Goal: Information Seeking & Learning: Learn about a topic

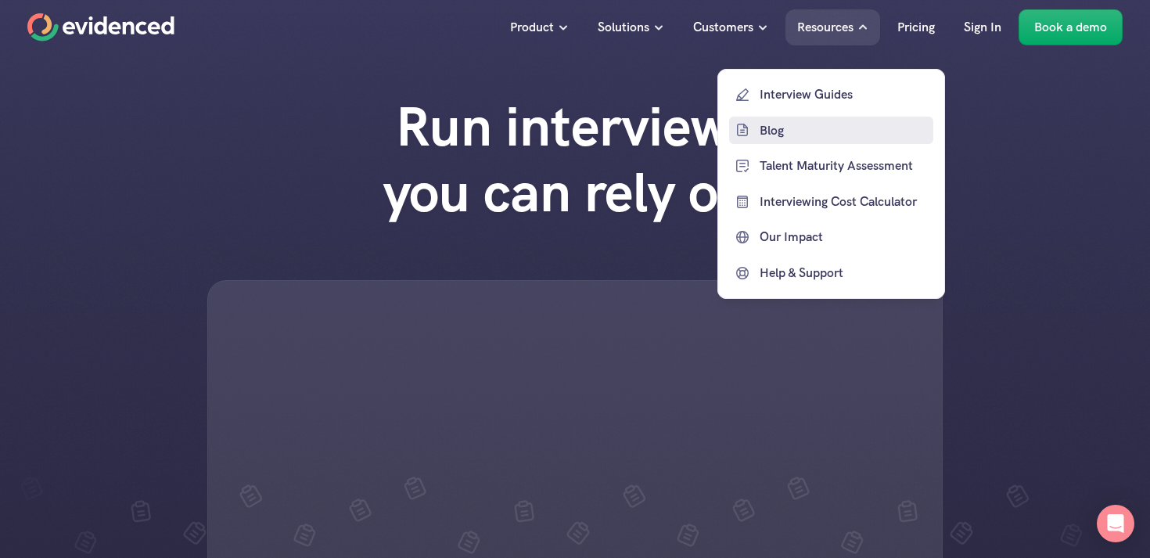
click at [782, 138] on p "Blog" at bounding box center [844, 130] width 170 height 20
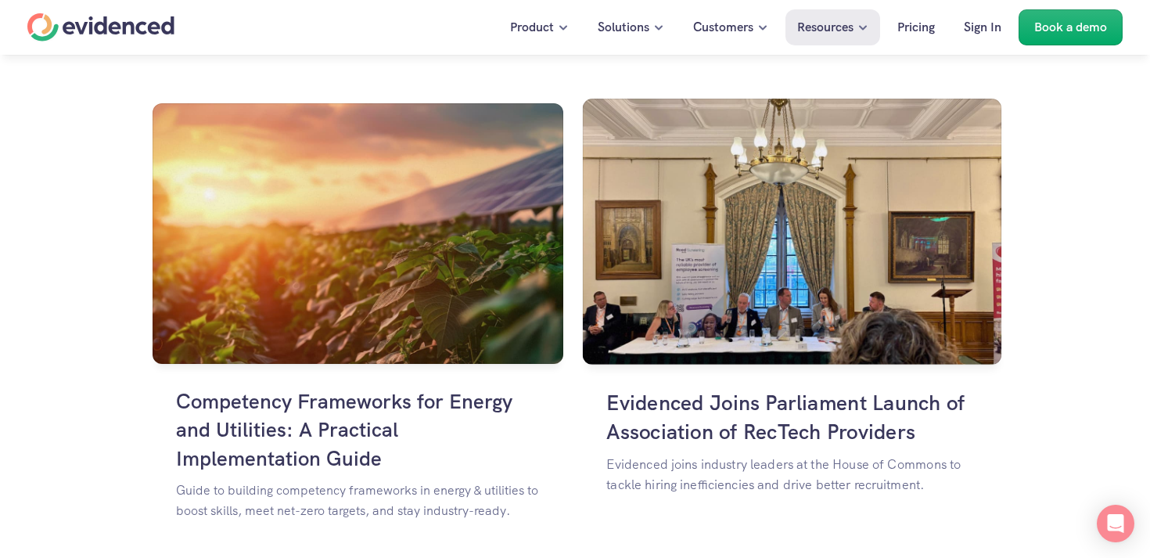
scroll to position [1028, 0]
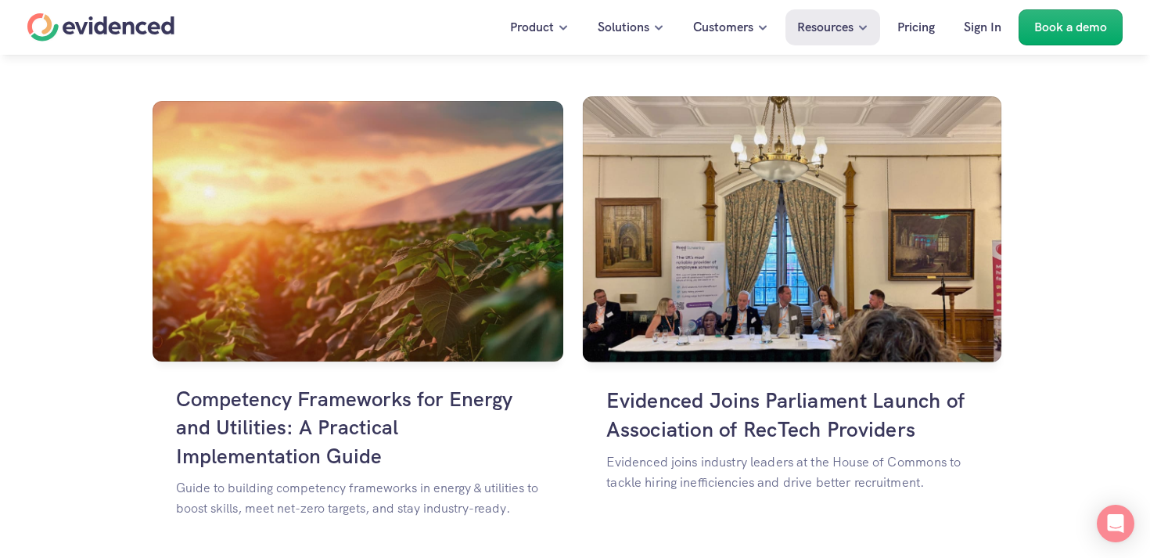
click at [783, 321] on img at bounding box center [792, 229] width 419 height 266
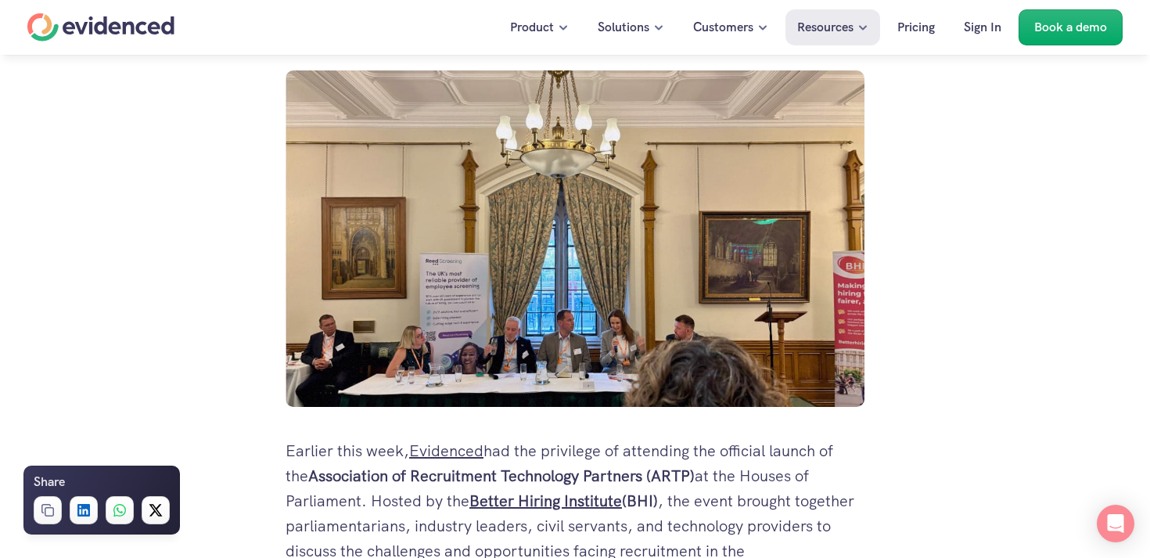
scroll to position [236, 0]
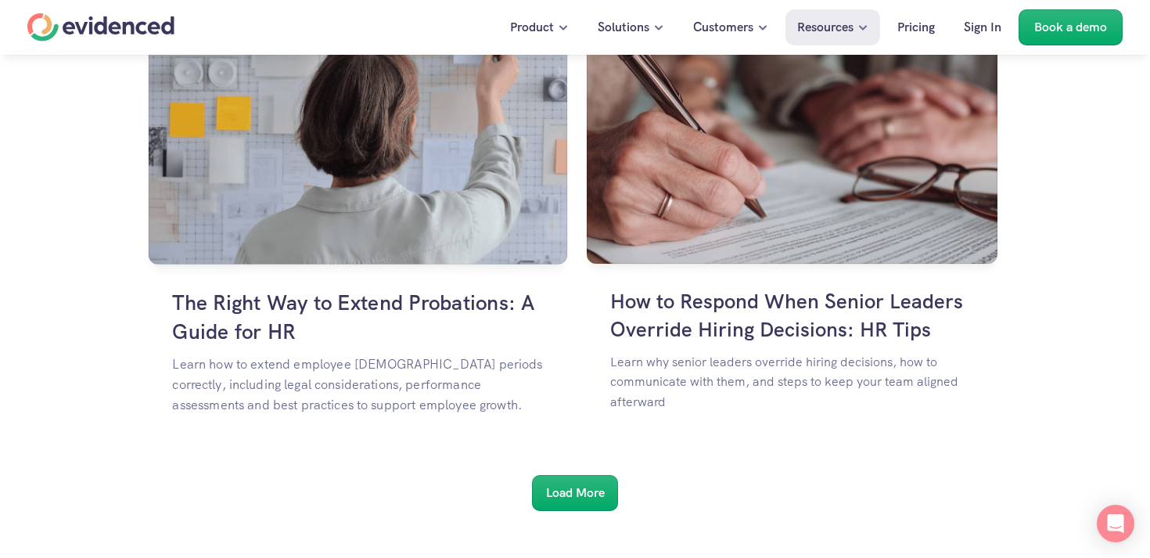
scroll to position [2817, 0]
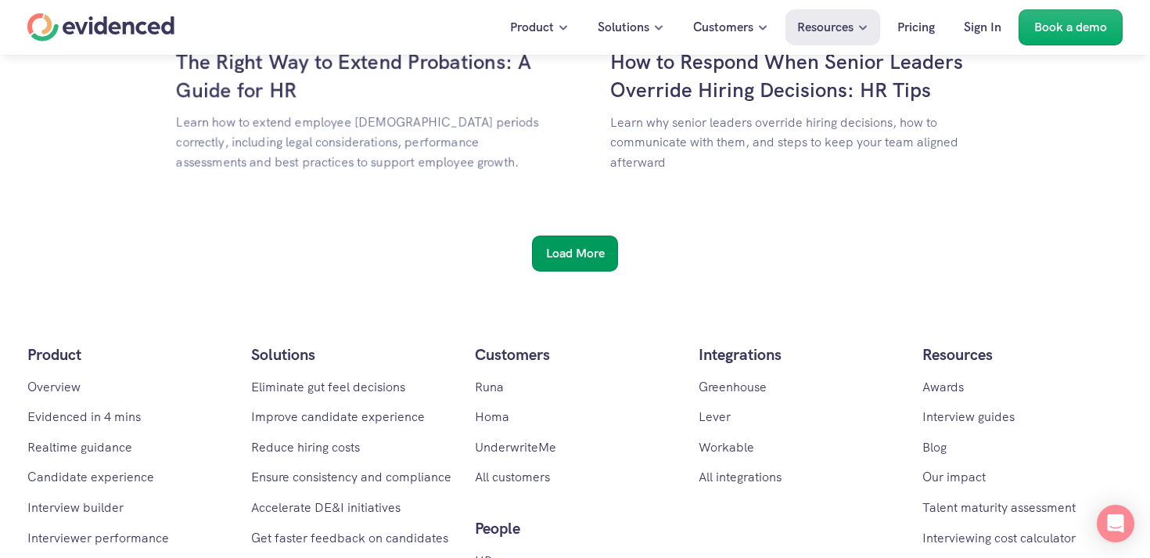
click at [584, 251] on h6 "Load More" at bounding box center [575, 253] width 59 height 20
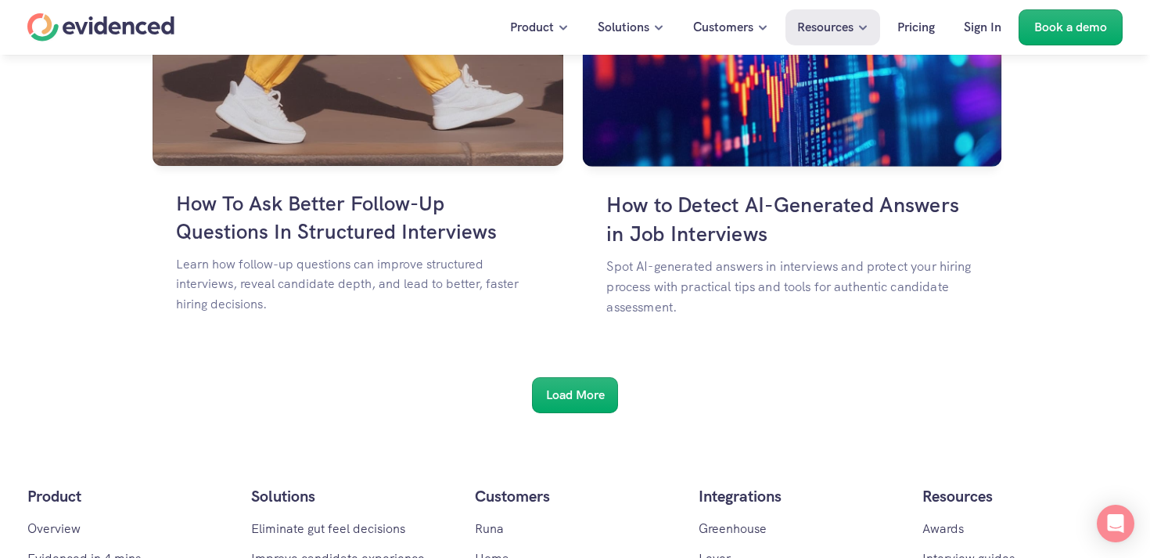
scroll to position [4615, 0]
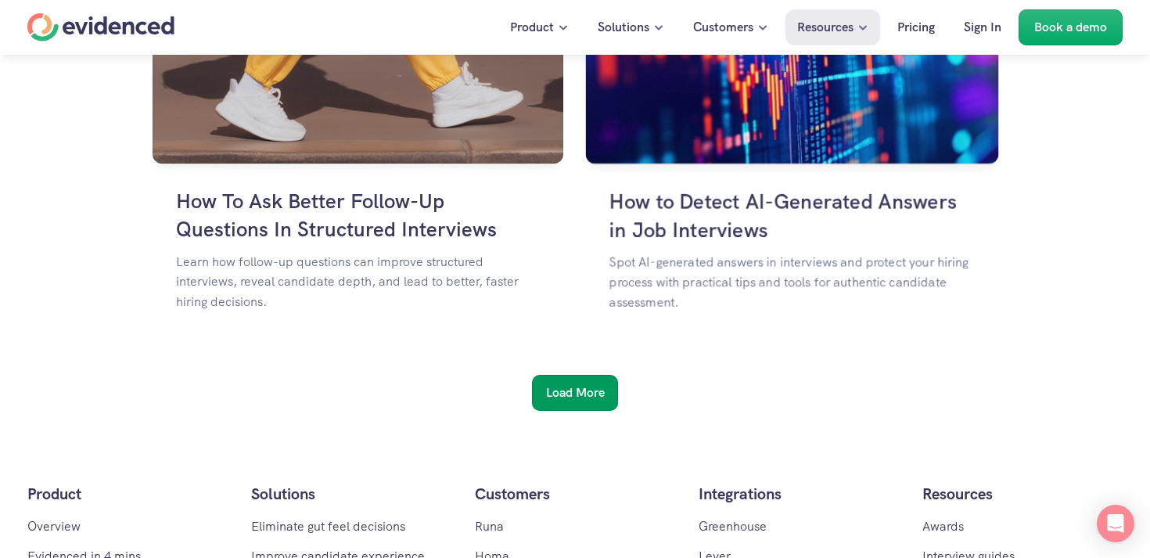
click at [566, 408] on div "Load More" at bounding box center [575, 393] width 86 height 36
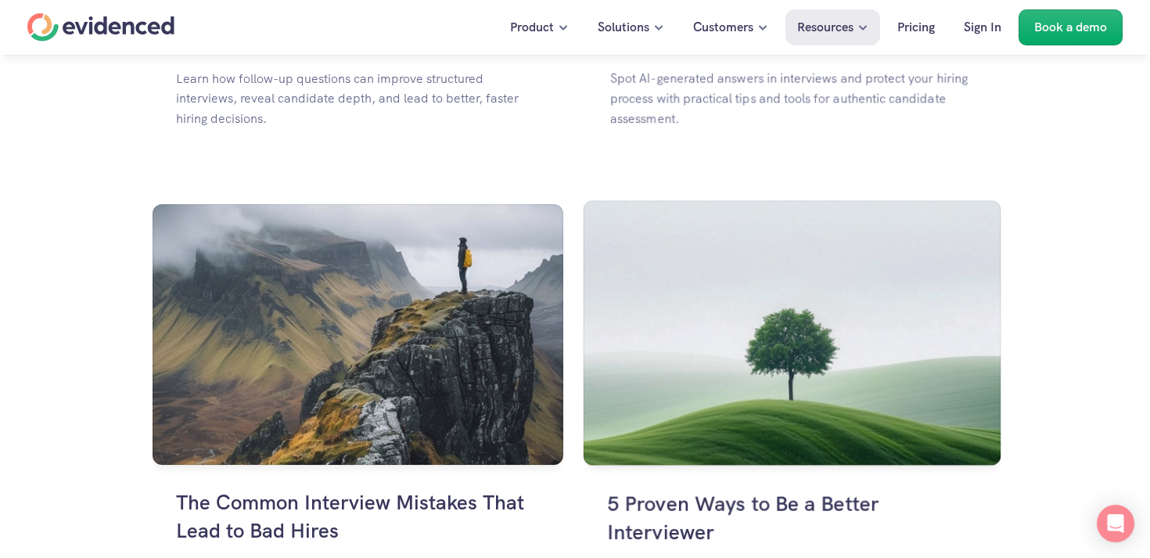
scroll to position [5478, 0]
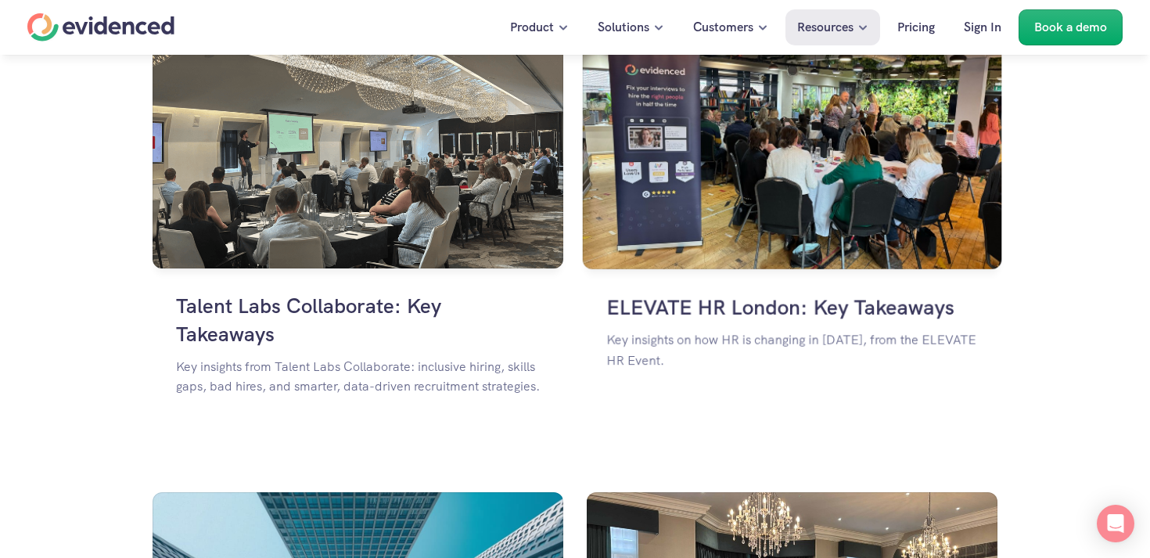
click at [714, 192] on img at bounding box center [792, 136] width 419 height 266
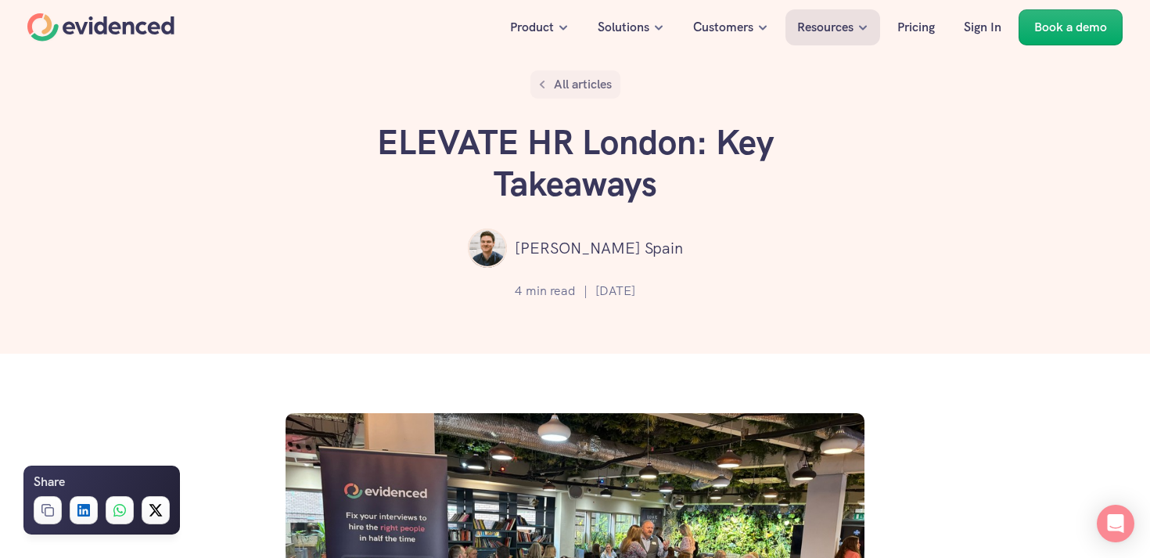
click at [584, 77] on p "All articles" at bounding box center [583, 84] width 58 height 20
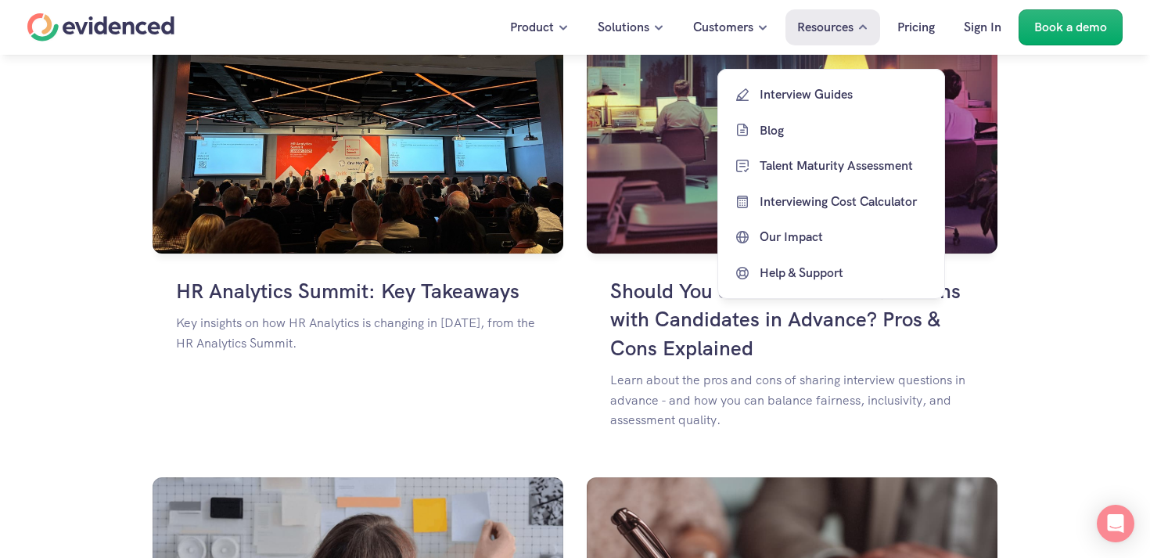
scroll to position [2087, 0]
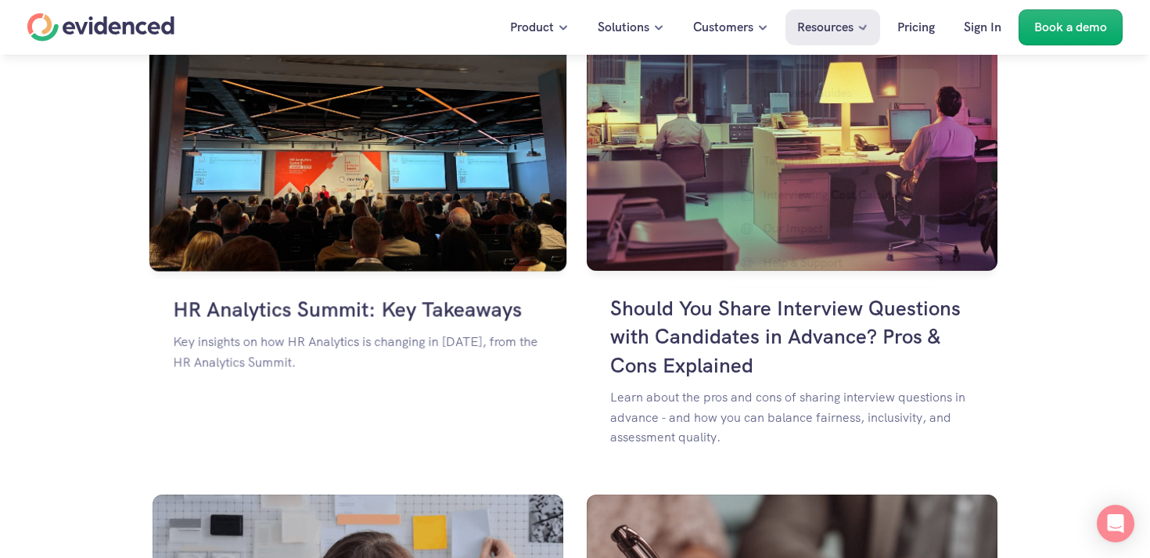
click at [401, 199] on img at bounding box center [357, 138] width 417 height 264
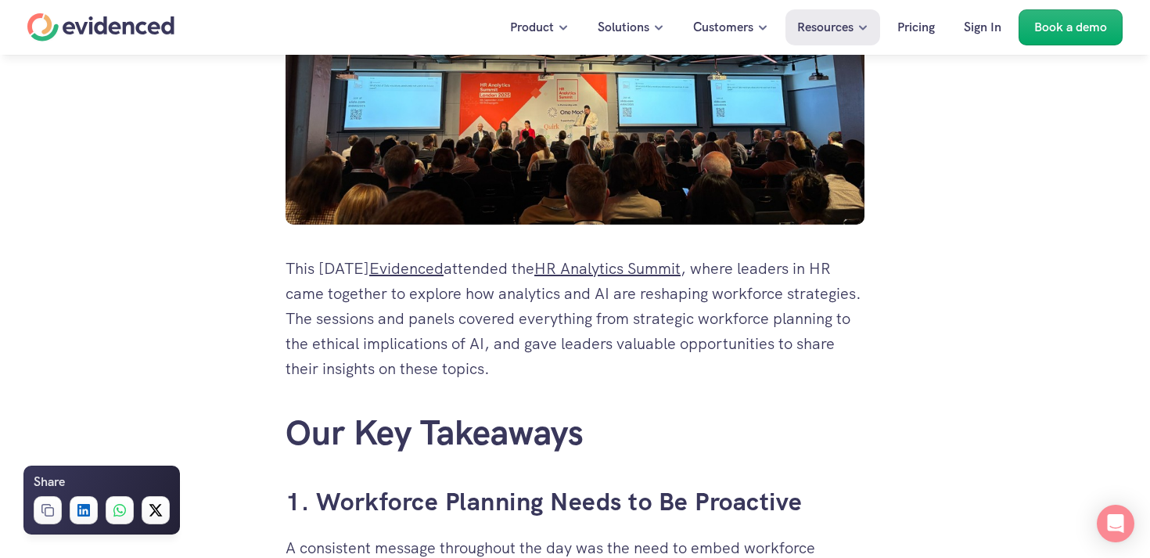
scroll to position [543, 0]
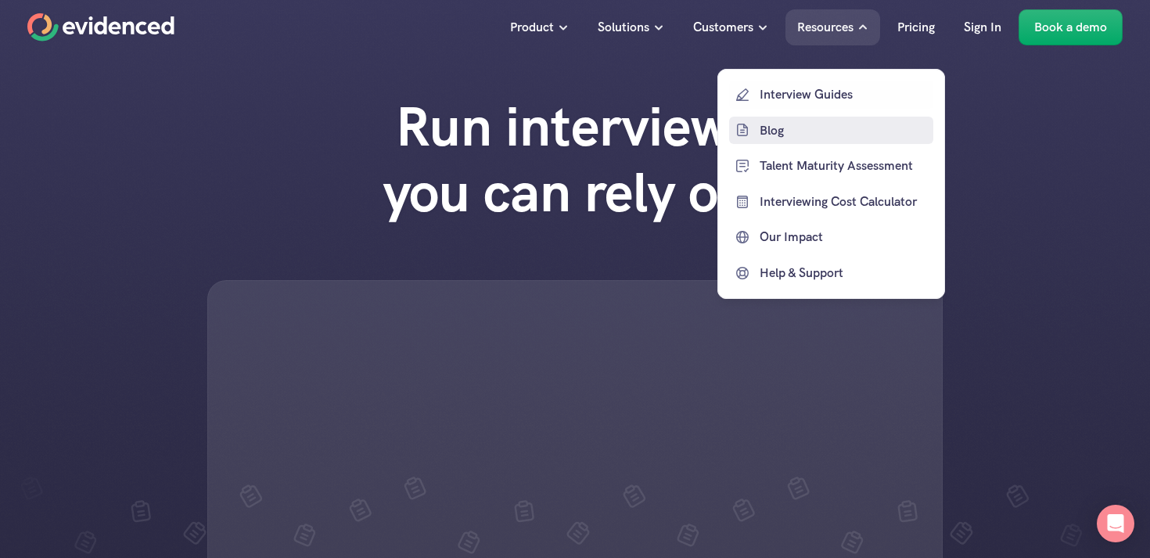
click at [773, 129] on p "Blog" at bounding box center [844, 130] width 170 height 20
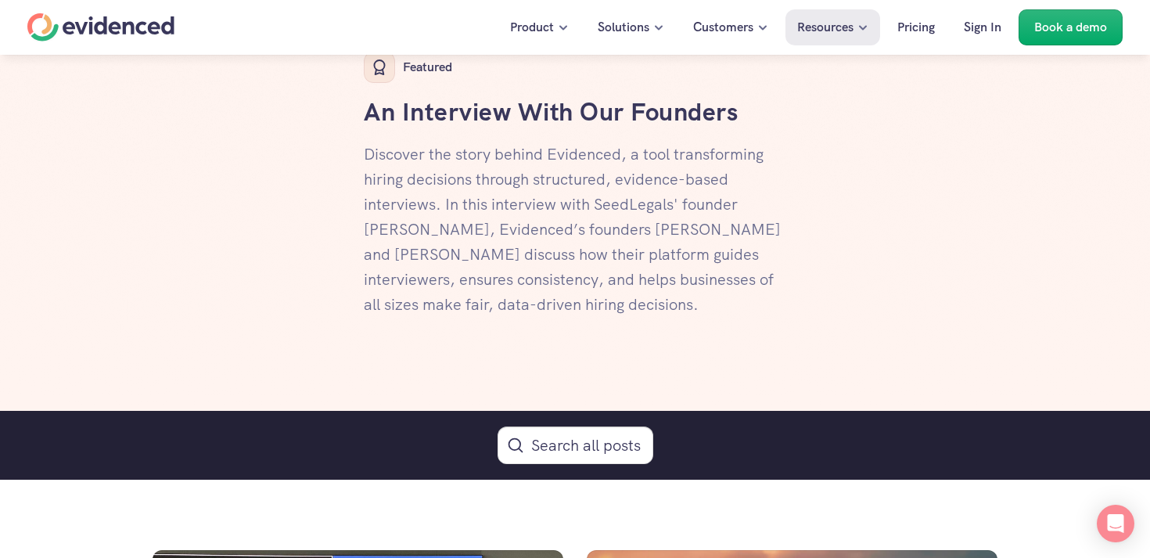
scroll to position [970, 0]
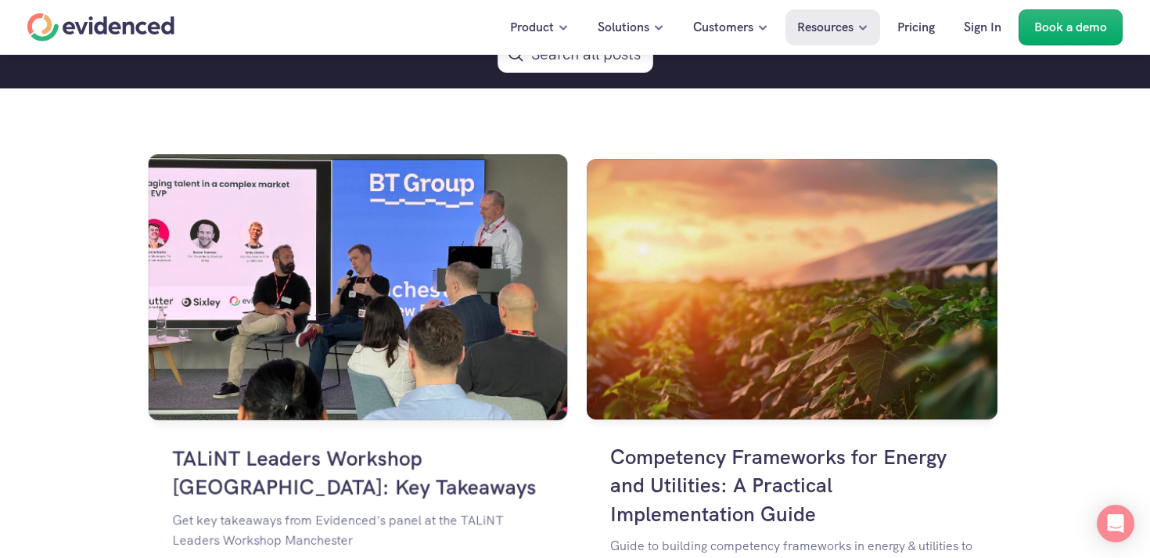
click at [275, 389] on img at bounding box center [358, 287] width 419 height 266
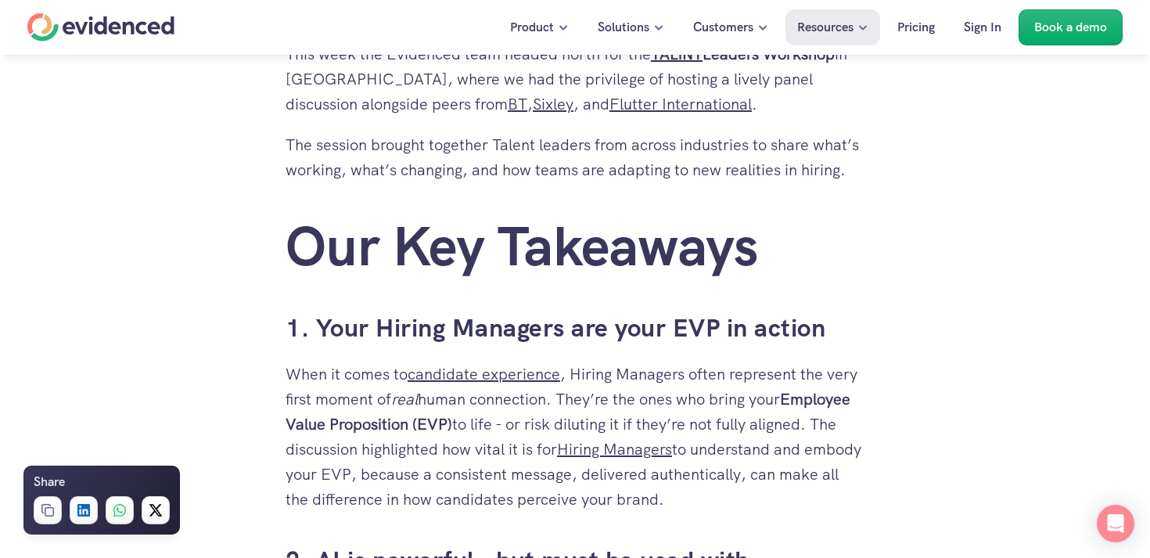
scroll to position [747, 0]
